Goal: Navigation & Orientation: Find specific page/section

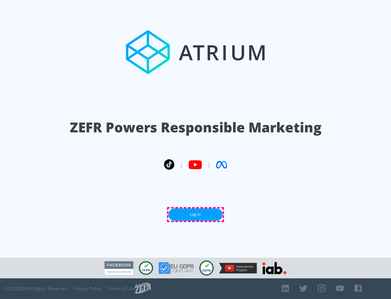
click at [196, 214] on link "Log In" at bounding box center [196, 214] width 54 height 12
